Goal: Information Seeking & Learning: Learn about a topic

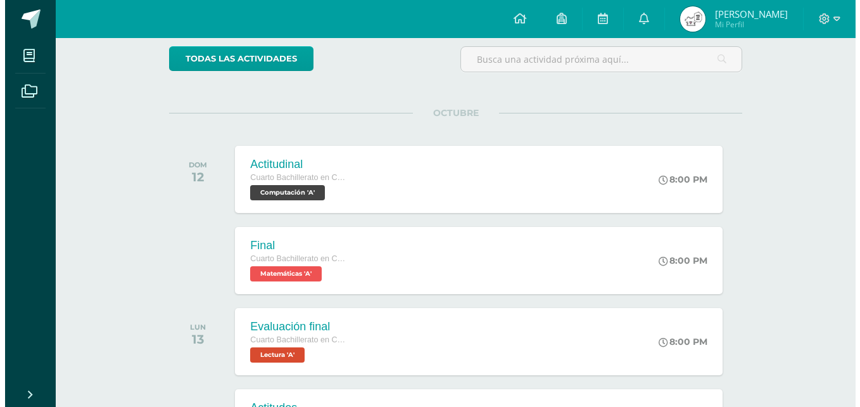
scroll to position [127, 0]
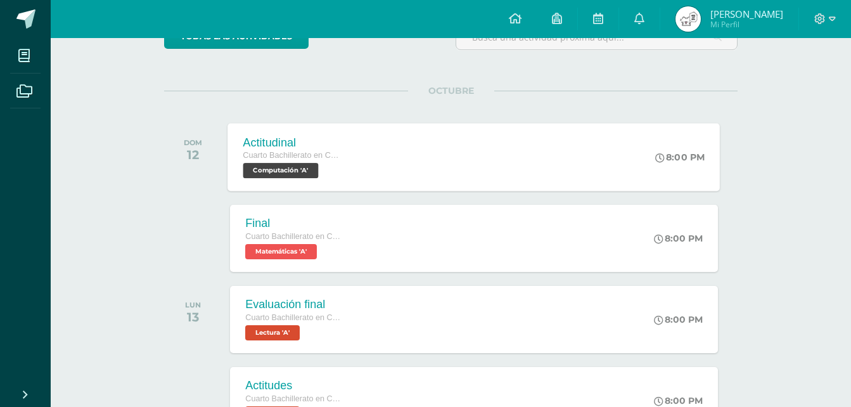
click at [582, 146] on div "Actitudinal Cuarto Bachillerato en CCLL en Diseño Grafico Computación 'A' 8:00 …" at bounding box center [474, 157] width 492 height 68
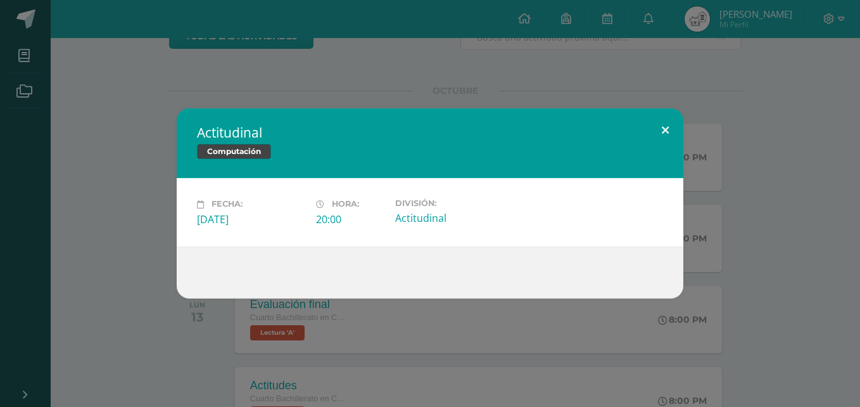
click at [651, 130] on button at bounding box center [665, 129] width 36 height 43
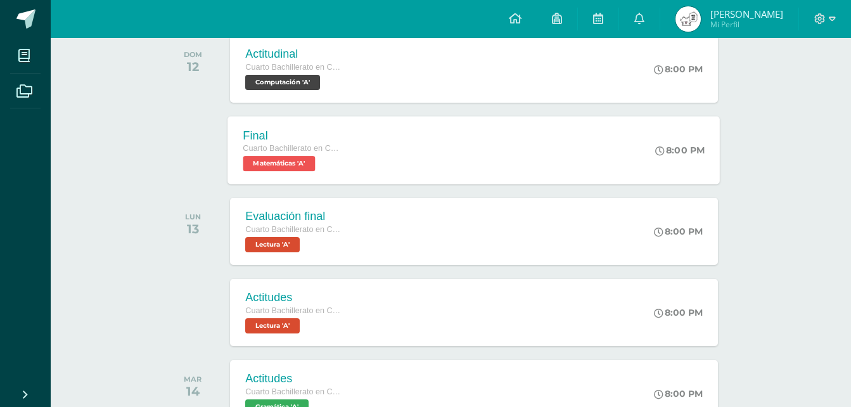
scroll to position [253, 0]
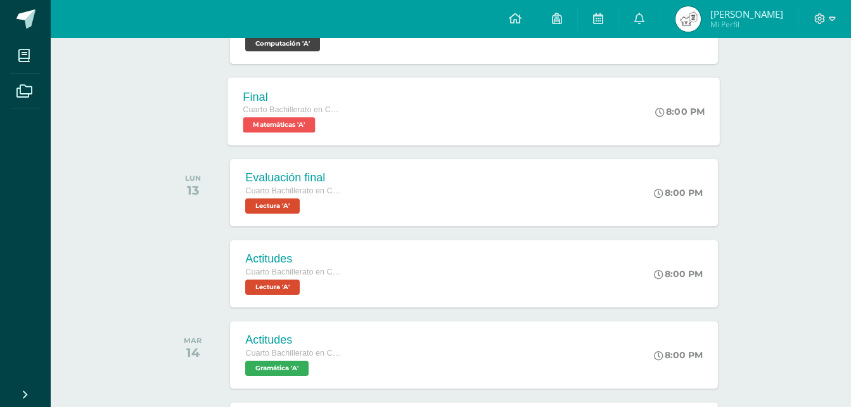
click at [495, 95] on div "Final Cuarto Bachillerato en CCLL en Diseño Grafico Matemáticas 'A' 8:00 PM Fin…" at bounding box center [474, 111] width 492 height 68
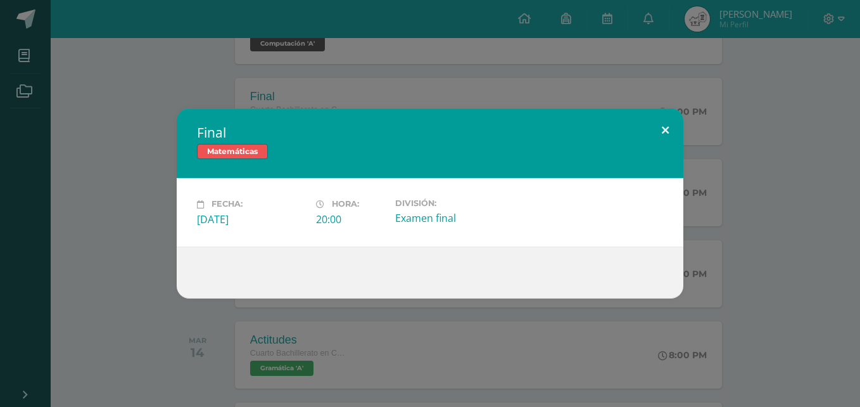
click at [649, 125] on button at bounding box center [665, 129] width 36 height 43
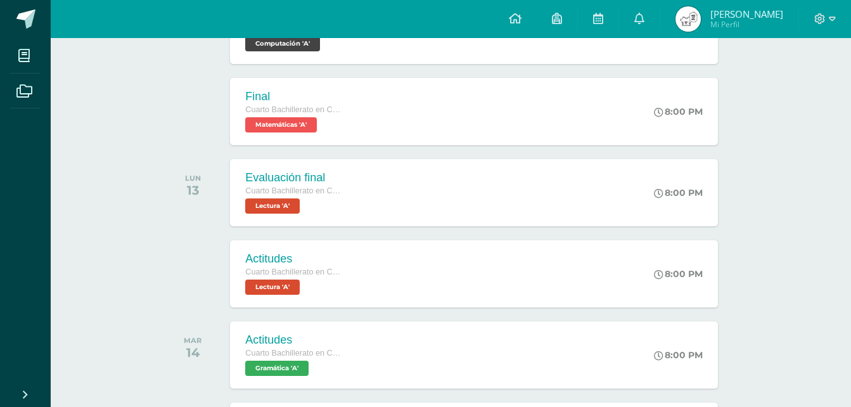
click at [378, 205] on div "Evaluación final Cuarto Bachillerato en CCLL en Diseño Grafico Lectura 'A' 8:00…" at bounding box center [473, 192] width 487 height 67
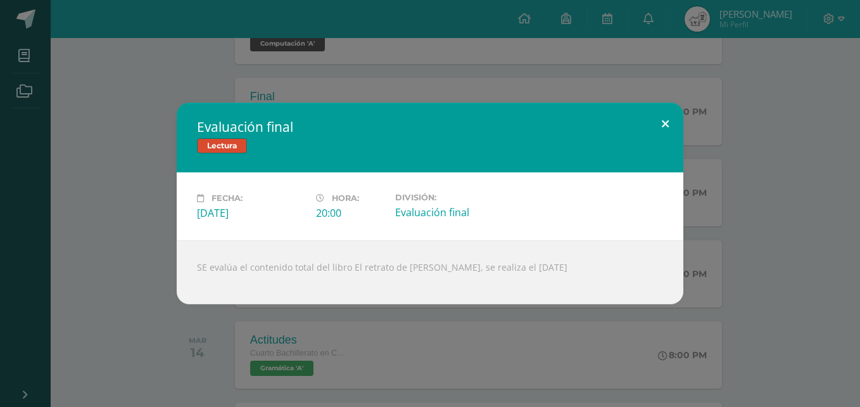
click at [675, 115] on button at bounding box center [665, 124] width 36 height 43
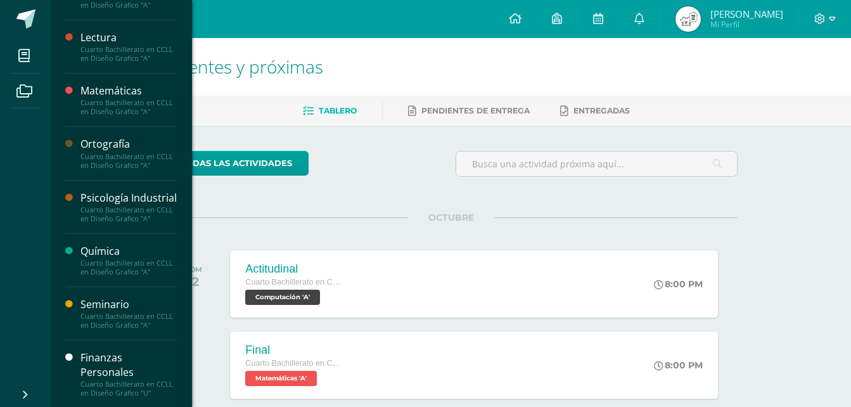
scroll to position [868, 0]
click at [130, 189] on div "Psicología Industrial" at bounding box center [128, 196] width 96 height 15
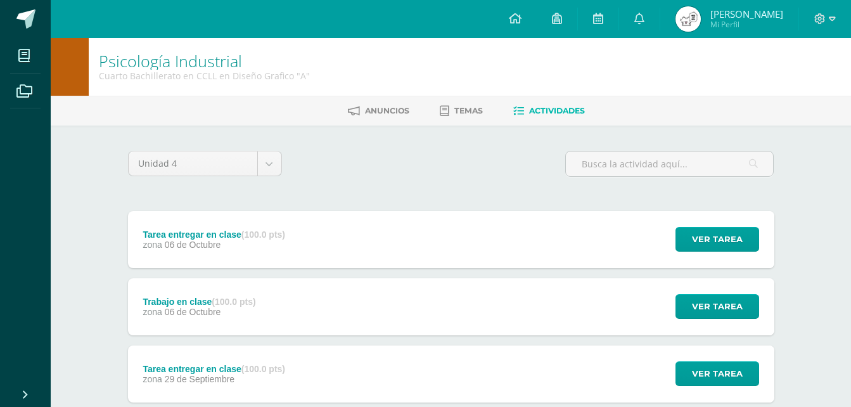
click at [321, 246] on div "Tarea entregar en clase (100.0 pts) zona 06 de Octubre Ver tarea Tarea entregar…" at bounding box center [451, 239] width 646 height 57
